Goal: Find contact information: Find contact information

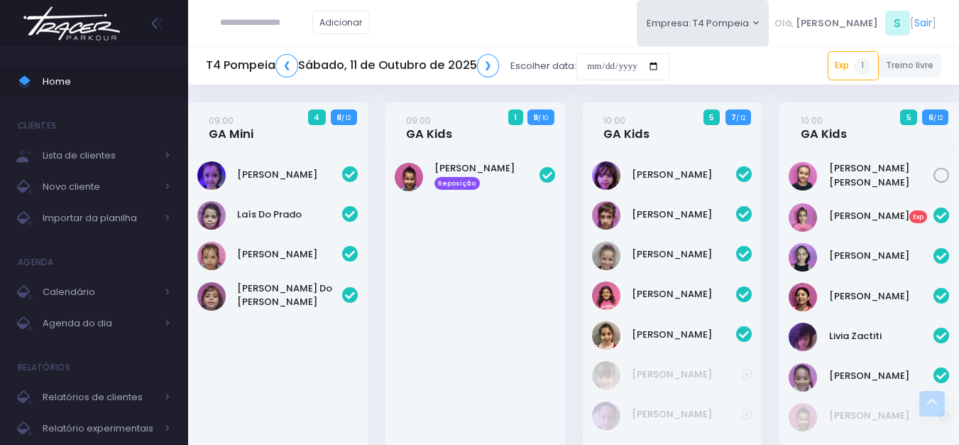
scroll to position [469, 0]
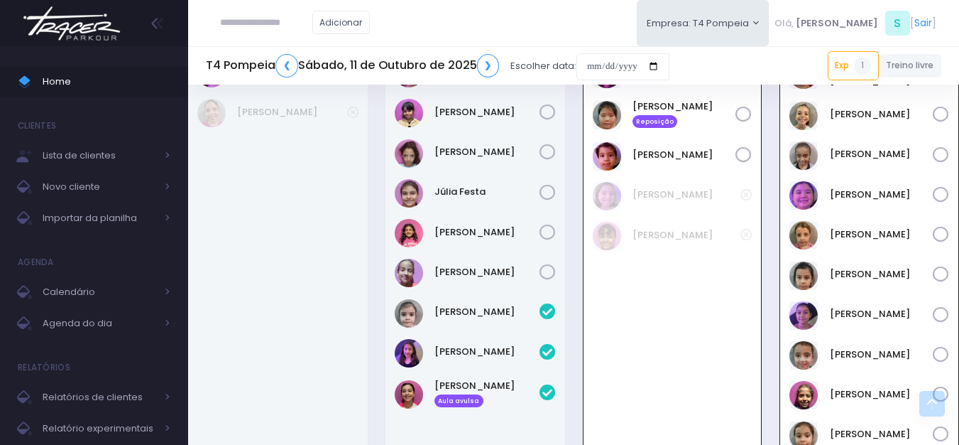
click at [94, 23] on img at bounding box center [72, 24] width 108 height 50
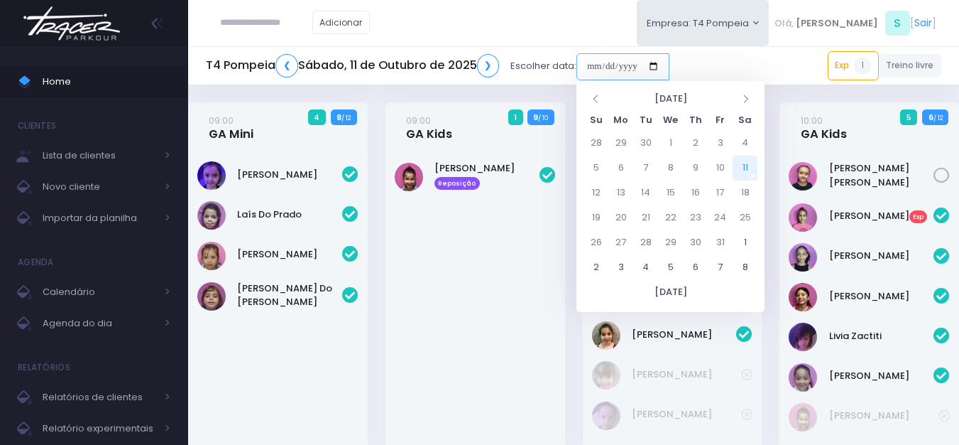
click at [636, 68] on input "date" at bounding box center [623, 66] width 93 height 27
click at [695, 165] on td "9" at bounding box center [695, 168] width 25 height 25
type input "**********"
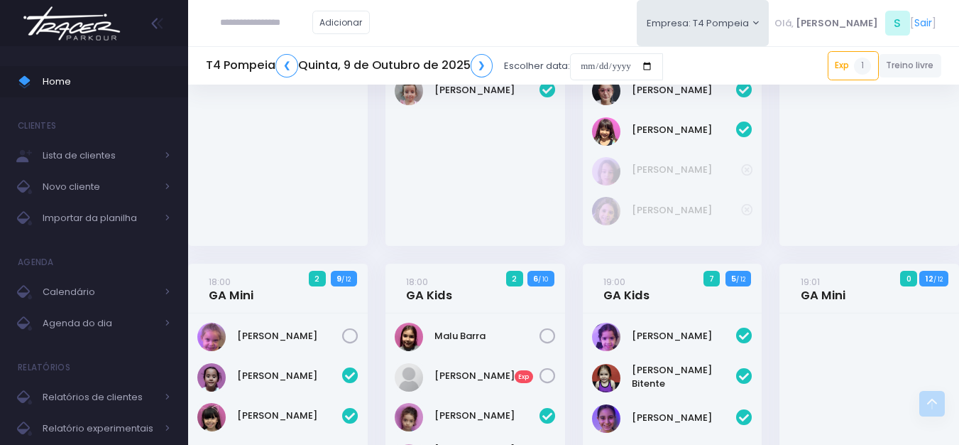
scroll to position [426, 0]
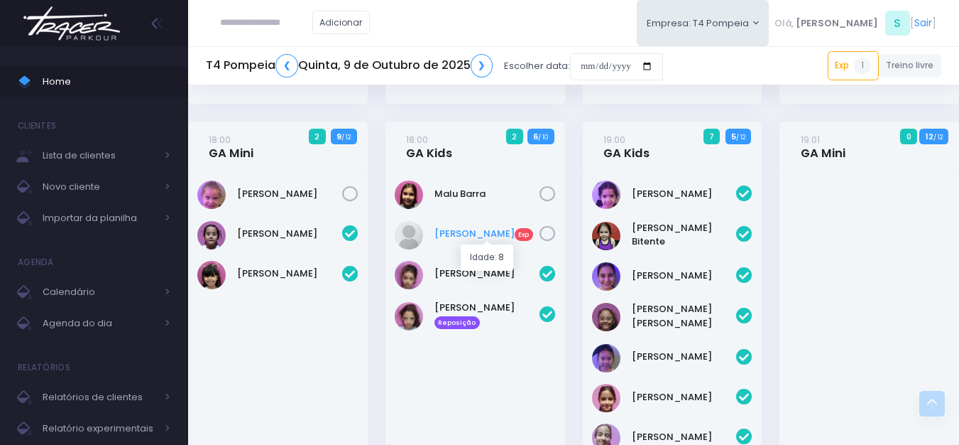
click at [463, 239] on link "Manú Bonifácio Exp" at bounding box center [487, 234] width 105 height 14
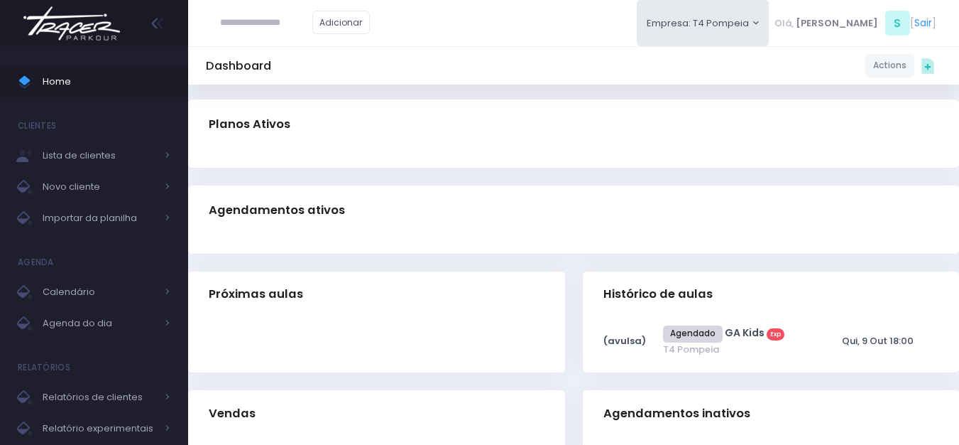
scroll to position [330, 0]
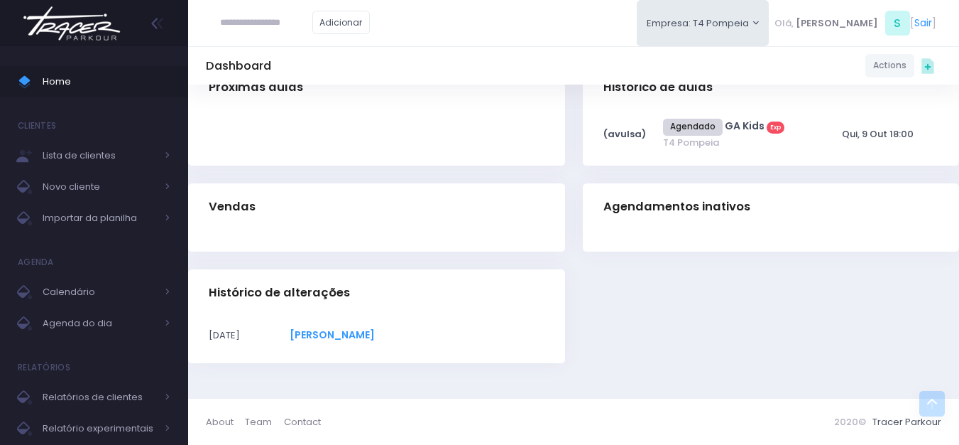
click at [375, 339] on span "[PERSON_NAME]" at bounding box center [332, 334] width 85 height 14
click at [375, 332] on span "[PERSON_NAME]" at bounding box center [332, 334] width 85 height 14
click at [375, 334] on span "[PERSON_NAME]" at bounding box center [332, 334] width 85 height 14
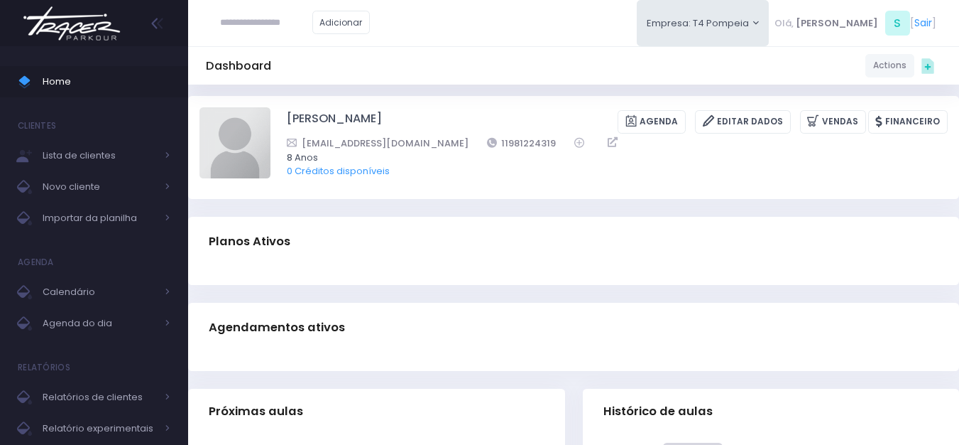
scroll to position [0, 0]
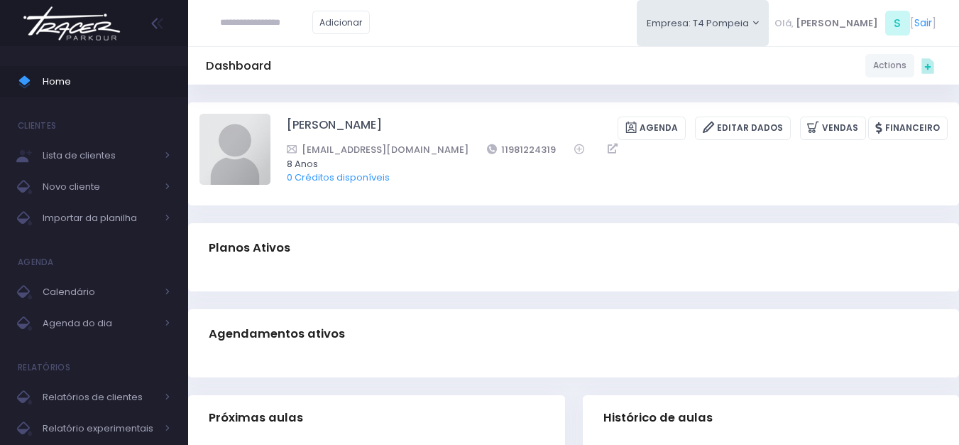
click at [72, 36] on img at bounding box center [72, 24] width 108 height 50
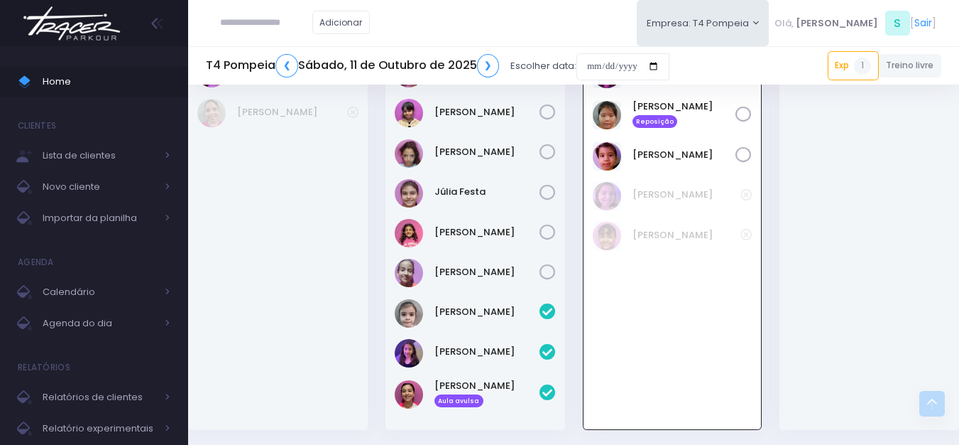
scroll to position [469, 0]
click at [607, 68] on input "date" at bounding box center [623, 66] width 93 height 27
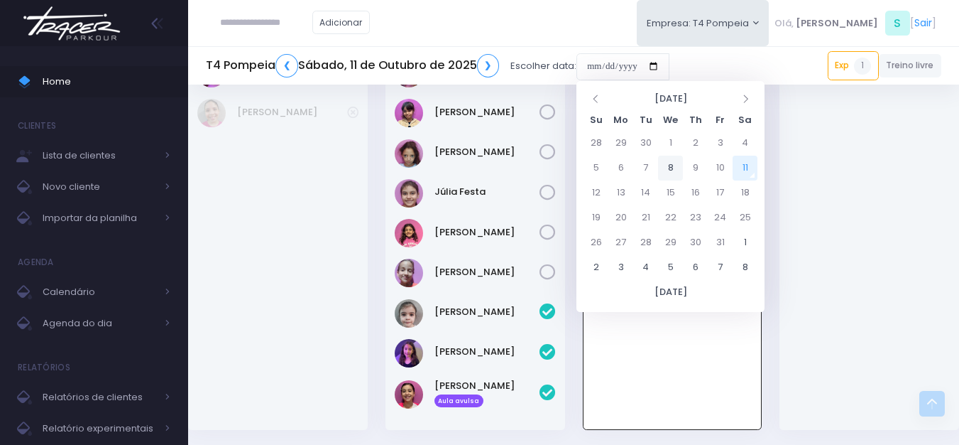
click at [682, 165] on td "8" at bounding box center [670, 168] width 25 height 25
type input "**********"
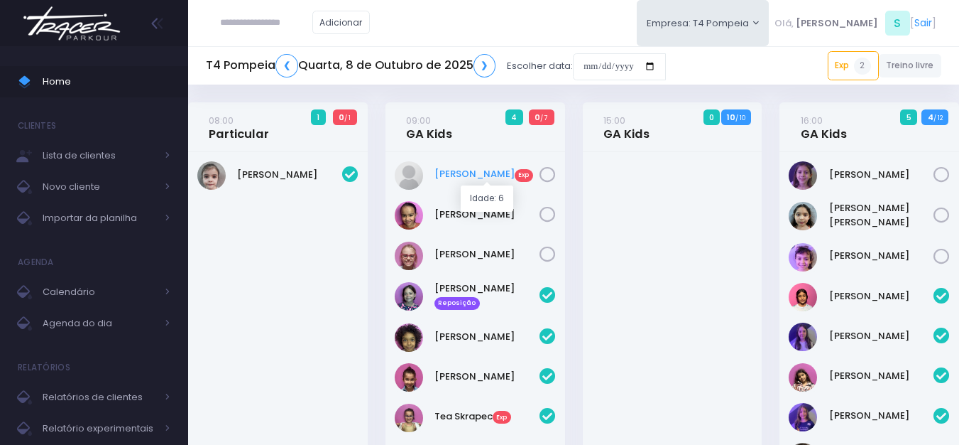
drag, startPoint x: 487, startPoint y: 163, endPoint x: 475, endPoint y: 173, distance: 15.6
click at [282, 60] on link "❮" at bounding box center [287, 65] width 23 height 23
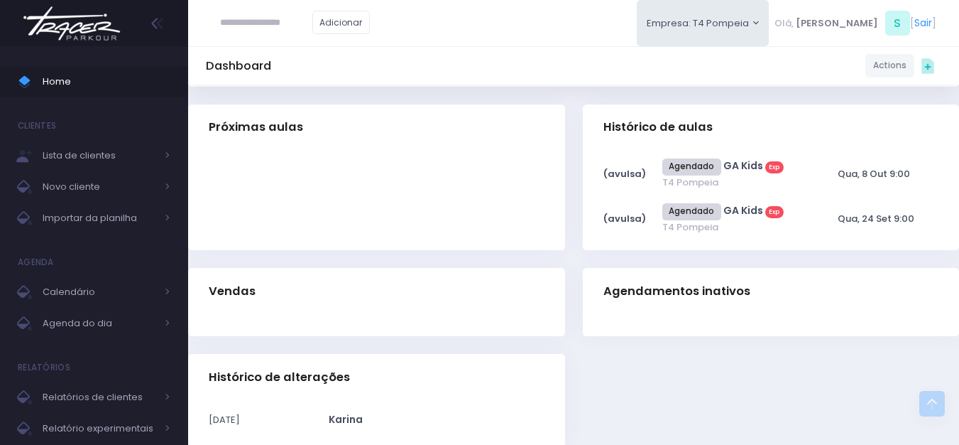
scroll to position [375, 0]
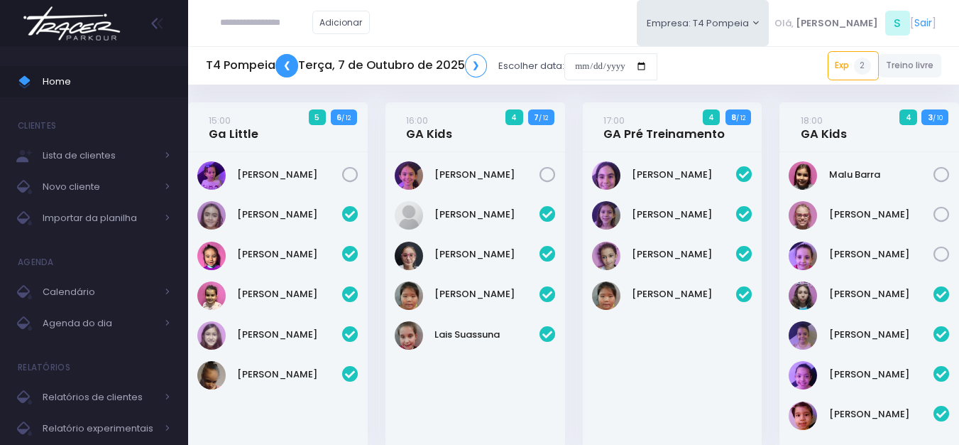
click at [281, 58] on link "❮" at bounding box center [287, 65] width 23 height 23
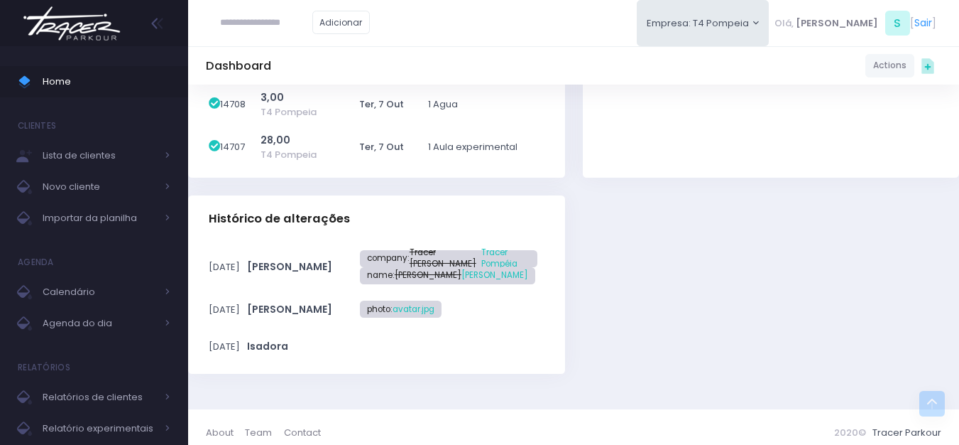
scroll to position [531, 0]
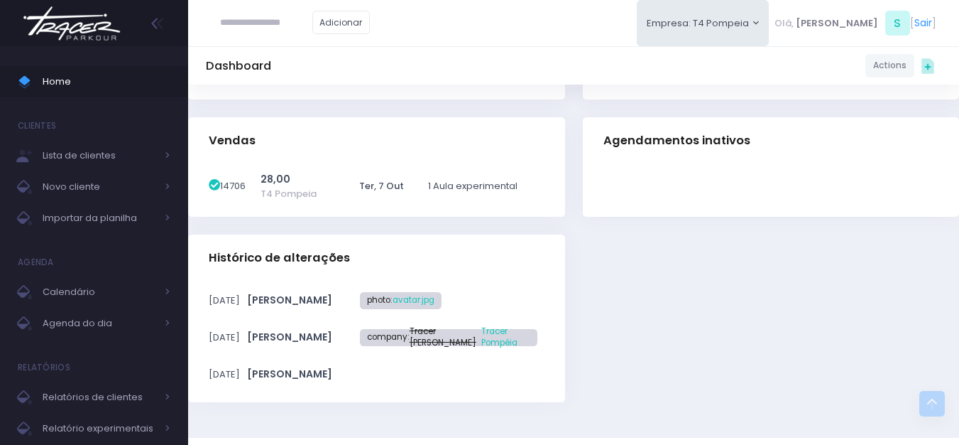
scroll to position [435, 0]
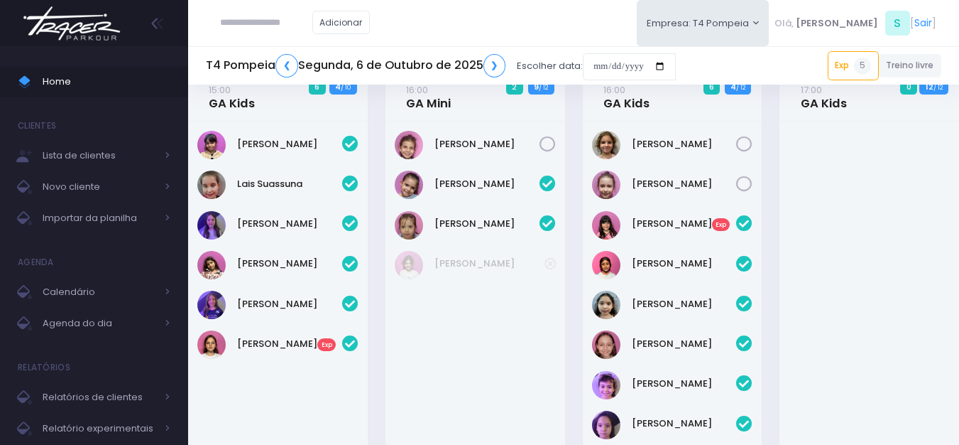
scroll to position [6, 0]
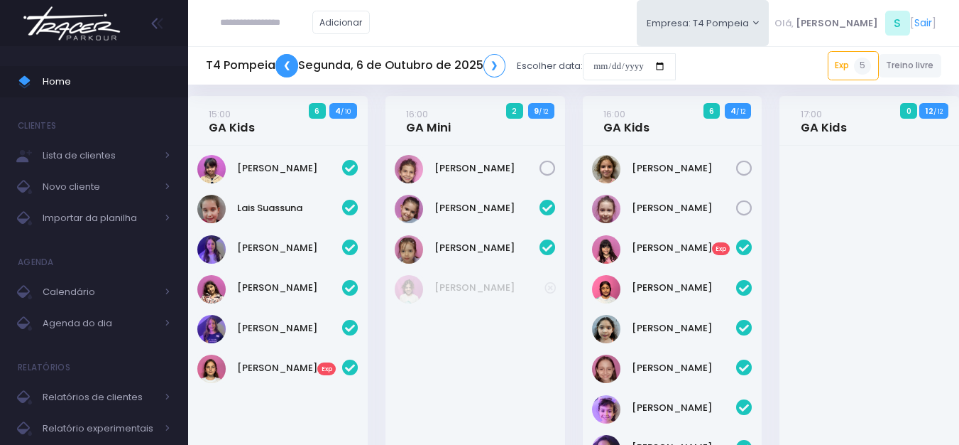
click at [290, 66] on link "❮" at bounding box center [287, 65] width 23 height 23
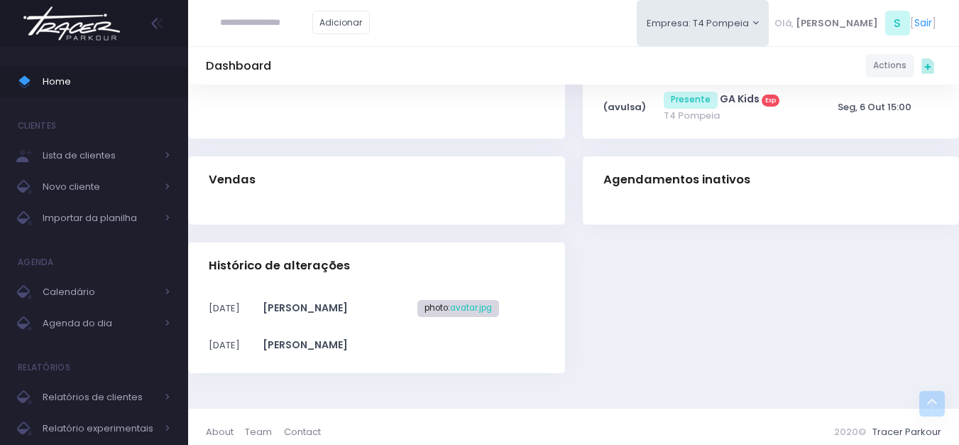
scroll to position [367, 0]
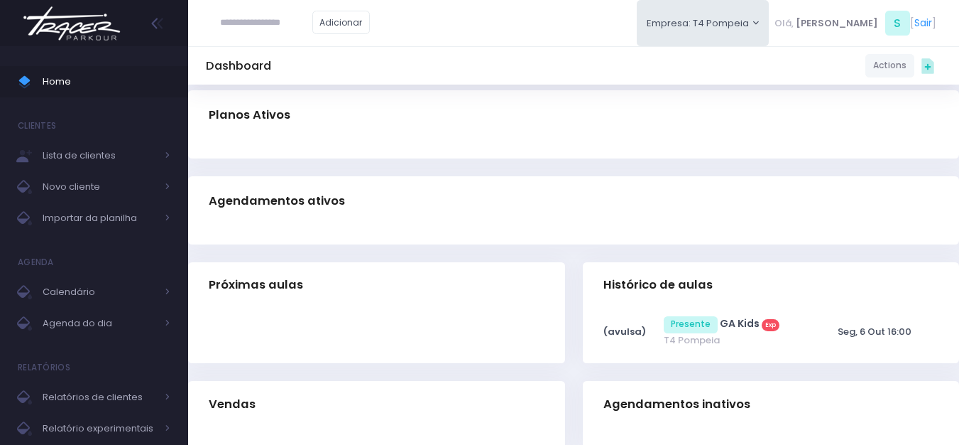
scroll to position [367, 0]
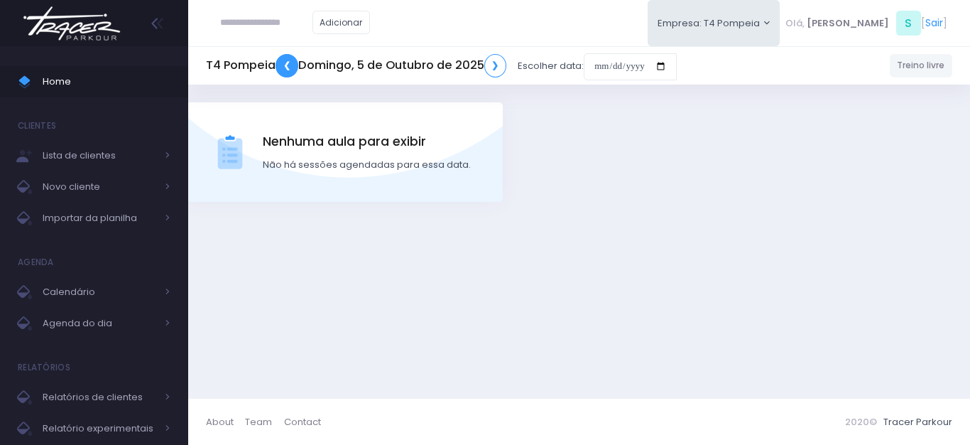
click at [290, 70] on link "❮" at bounding box center [287, 65] width 23 height 23
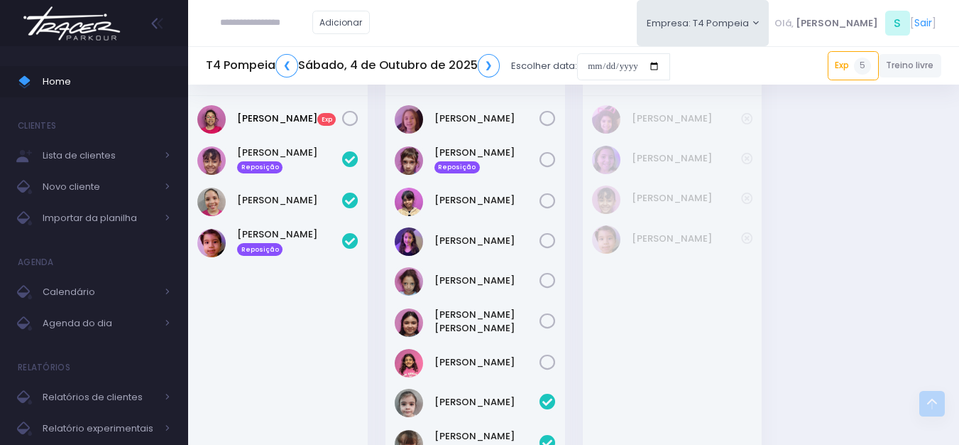
scroll to position [458, 0]
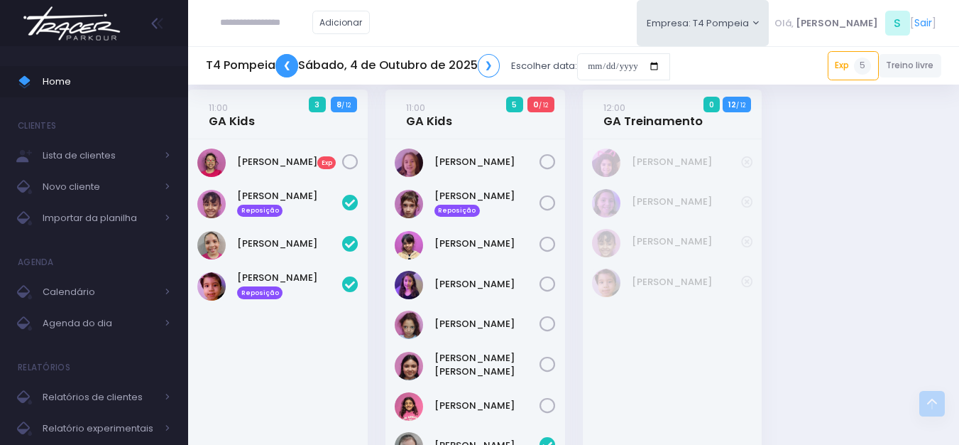
click at [294, 65] on link "❮" at bounding box center [287, 65] width 23 height 23
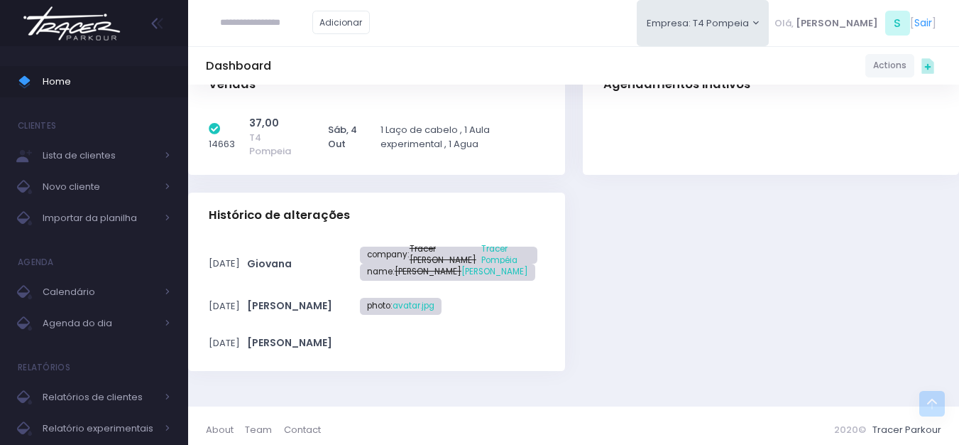
scroll to position [639, 0]
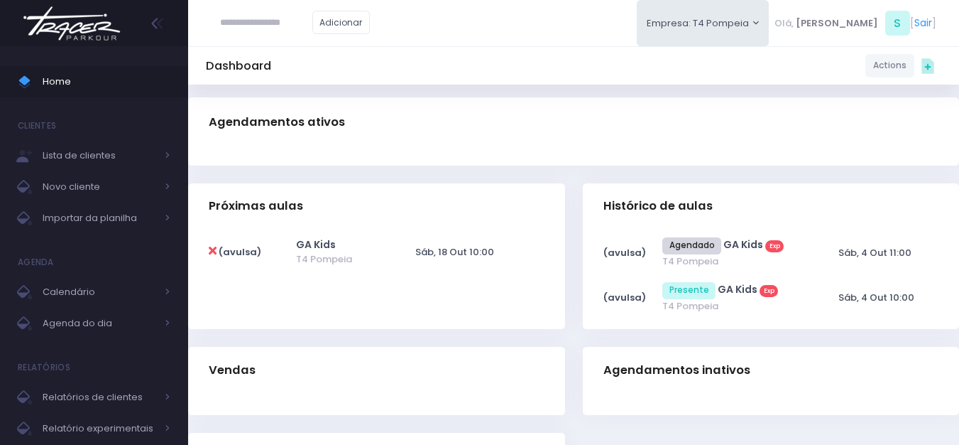
scroll to position [412, 0]
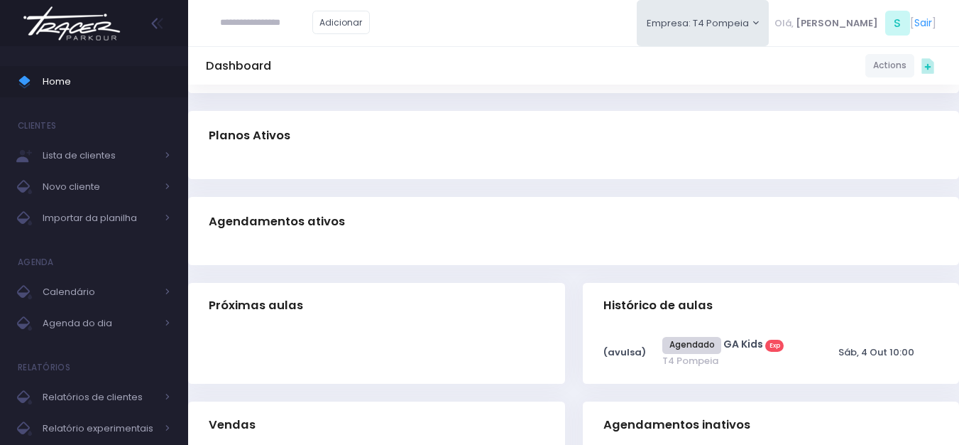
scroll to position [330, 0]
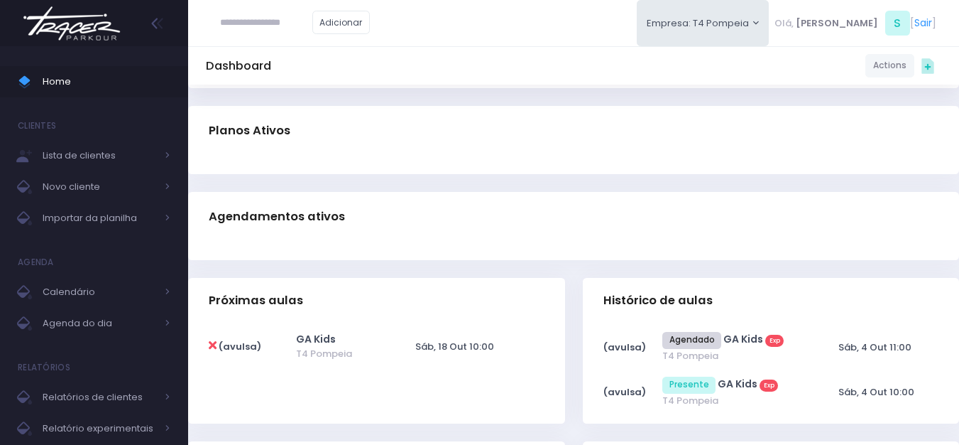
scroll to position [412, 0]
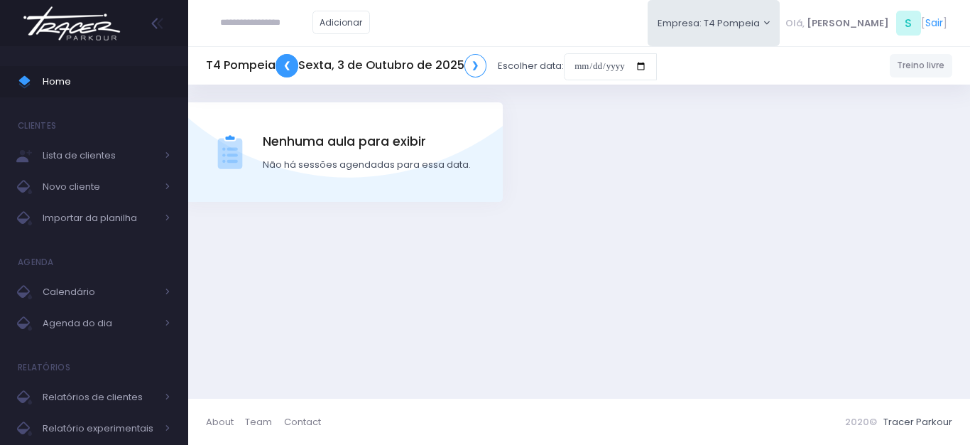
click at [294, 65] on link "❮" at bounding box center [287, 65] width 23 height 23
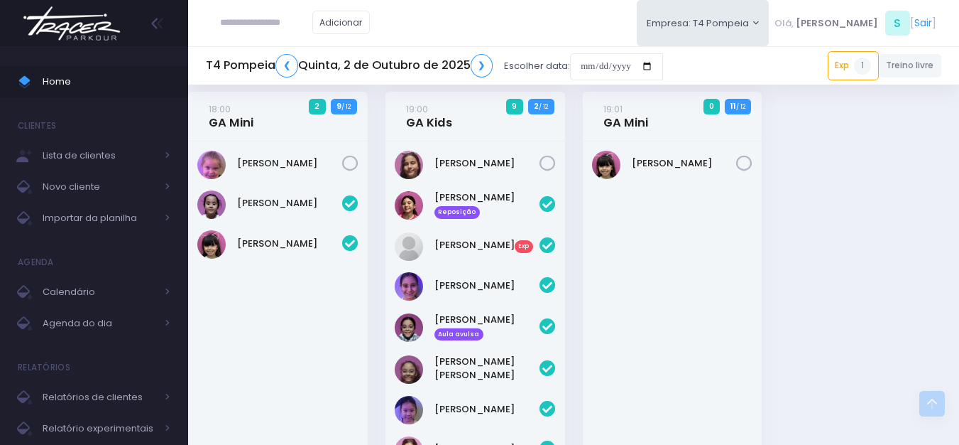
scroll to position [568, 0]
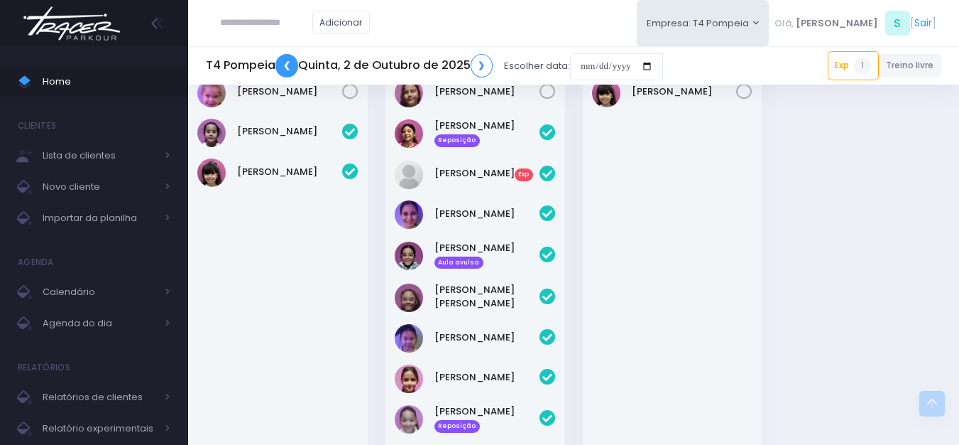
click at [288, 64] on link "❮" at bounding box center [287, 65] width 23 height 23
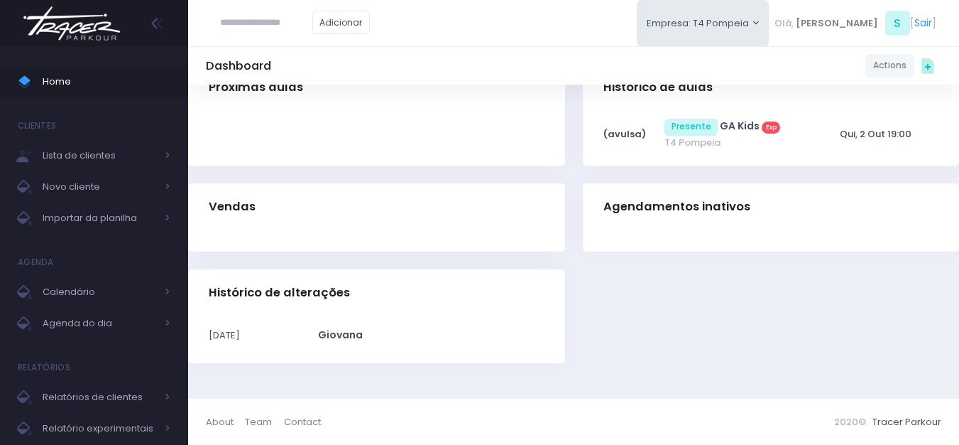
scroll to position [330, 0]
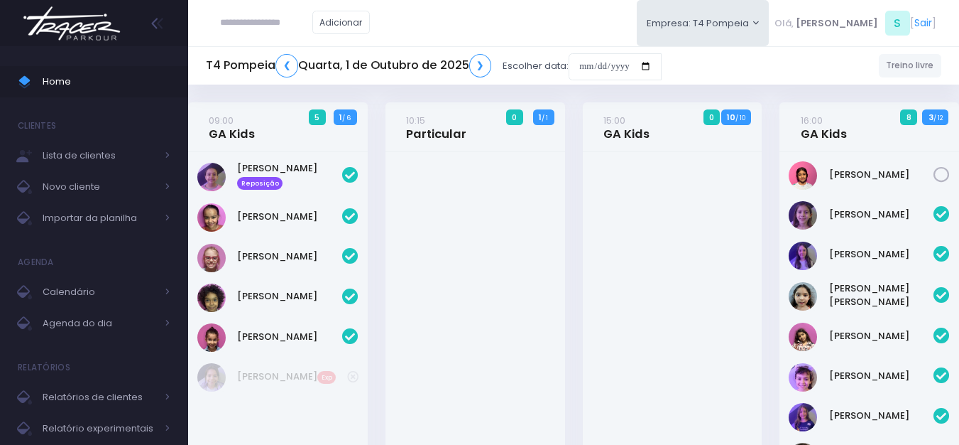
click at [107, 25] on img at bounding box center [72, 24] width 108 height 50
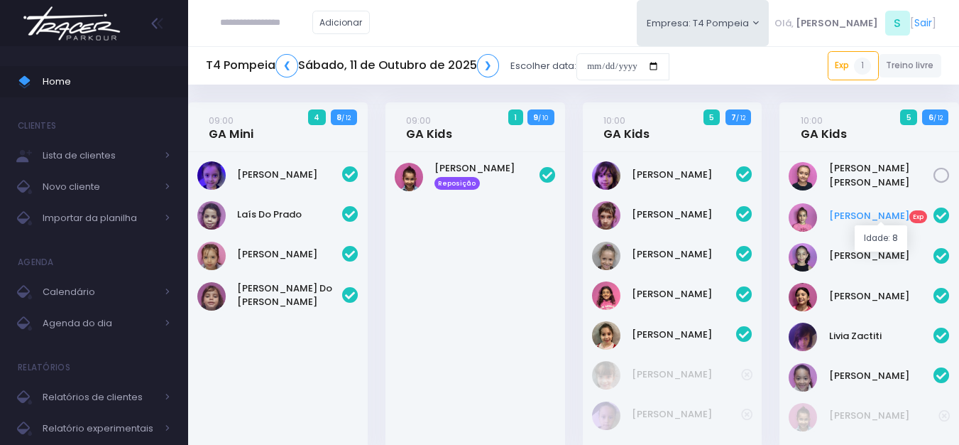
click at [858, 211] on link "Alice Grande Exp" at bounding box center [881, 216] width 105 height 14
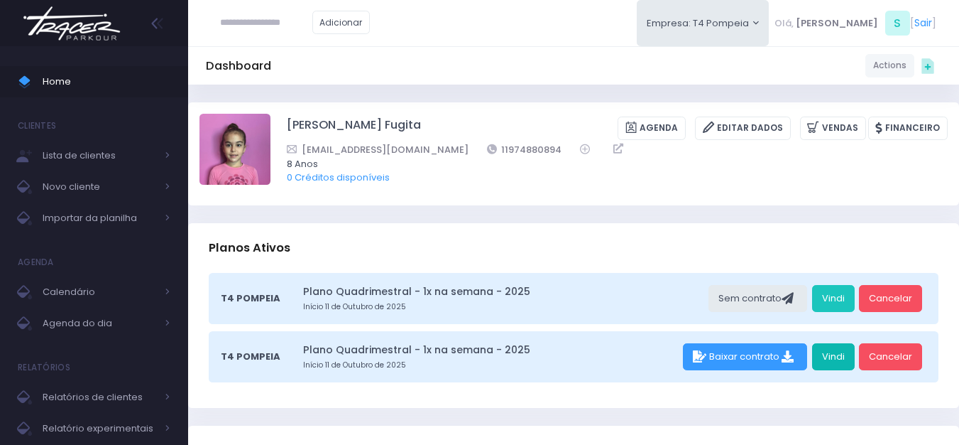
click at [839, 353] on link "Vindi" at bounding box center [833, 356] width 43 height 27
click at [837, 359] on link "Vindi" at bounding box center [833, 356] width 43 height 27
click at [288, 27] on input "text" at bounding box center [266, 22] width 92 height 27
click at [42, 25] on img at bounding box center [72, 24] width 108 height 50
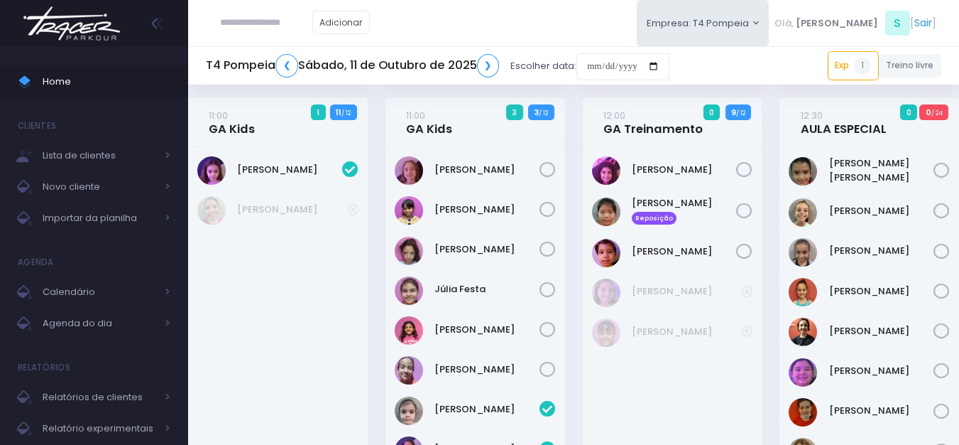
scroll to position [426, 0]
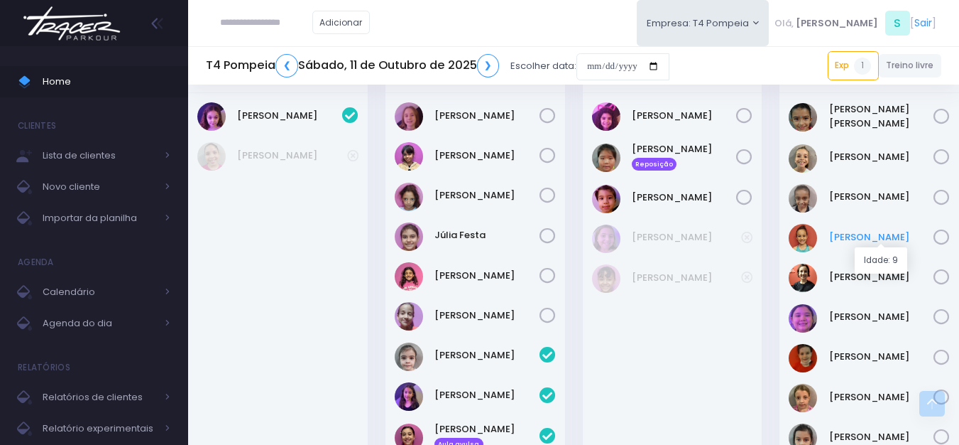
click at [886, 241] on link "[PERSON_NAME]" at bounding box center [881, 237] width 105 height 14
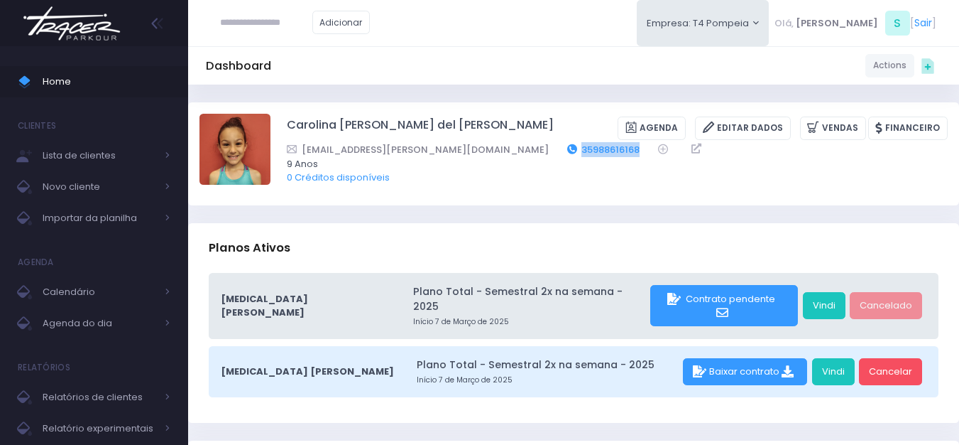
drag, startPoint x: 549, startPoint y: 147, endPoint x: 481, endPoint y: 149, distance: 67.5
click at [481, 149] on div "[EMAIL_ADDRESS][PERSON_NAME][DOMAIN_NAME] 35988616168" at bounding box center [608, 149] width 643 height 15
copy link "35988616168"
